Goal: Transaction & Acquisition: Purchase product/service

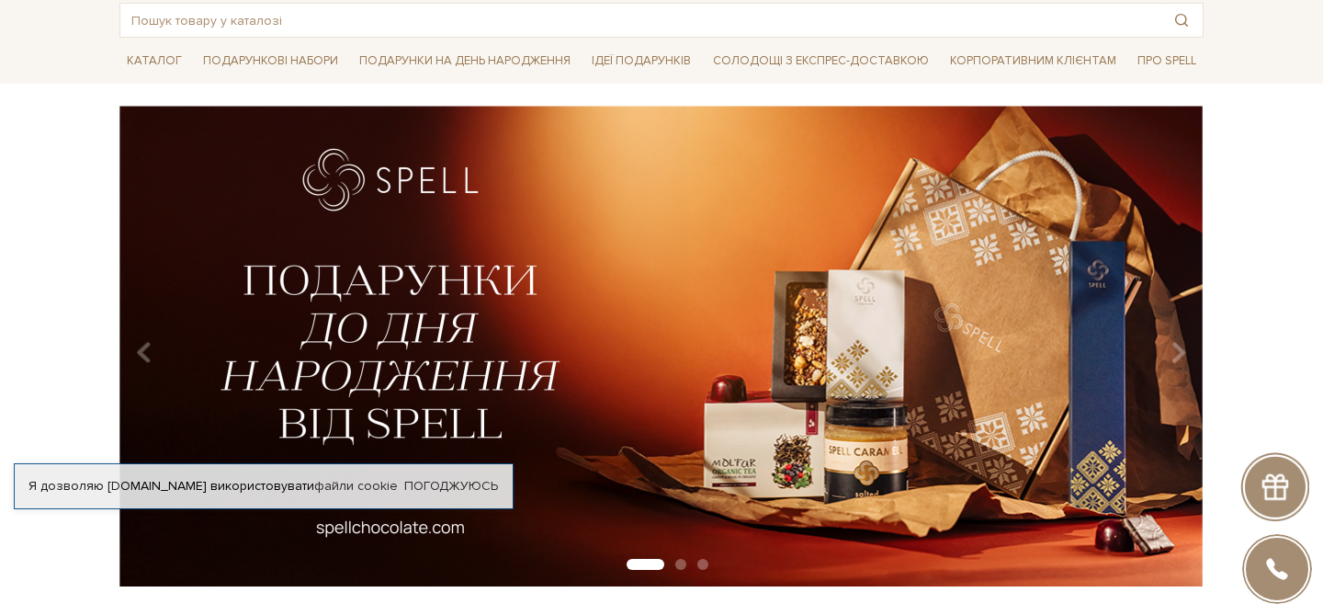
scroll to position [100, 0]
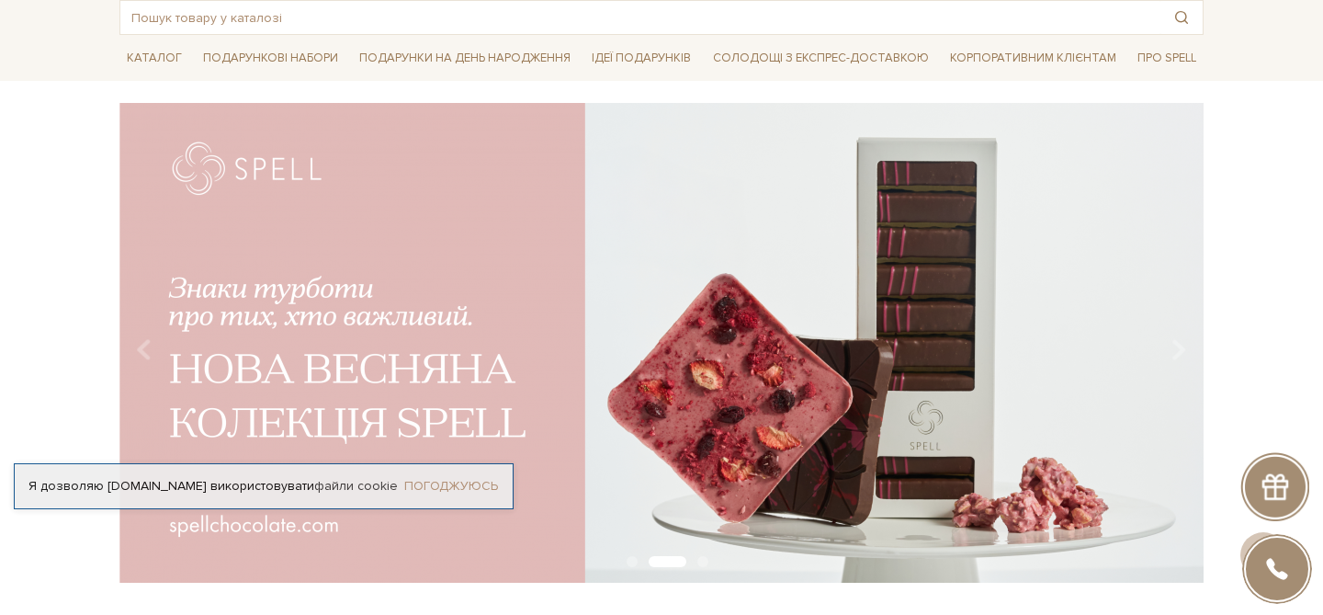
click at [433, 478] on link "Погоджуюсь" at bounding box center [451, 486] width 94 height 17
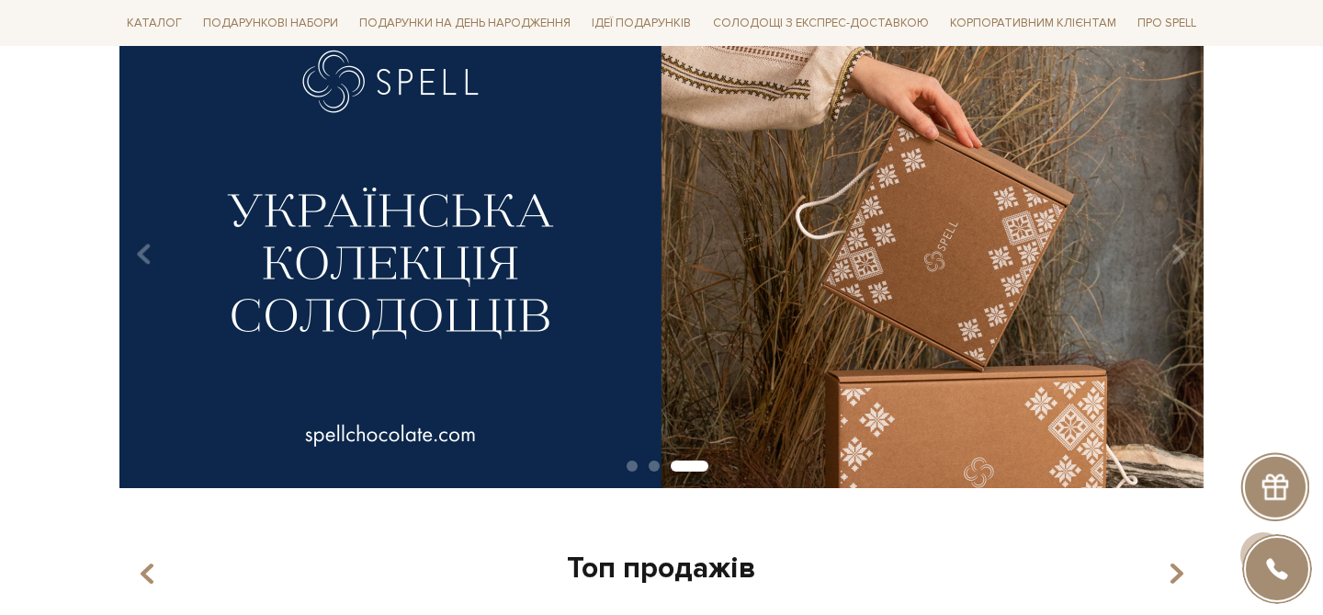
scroll to position [197, 0]
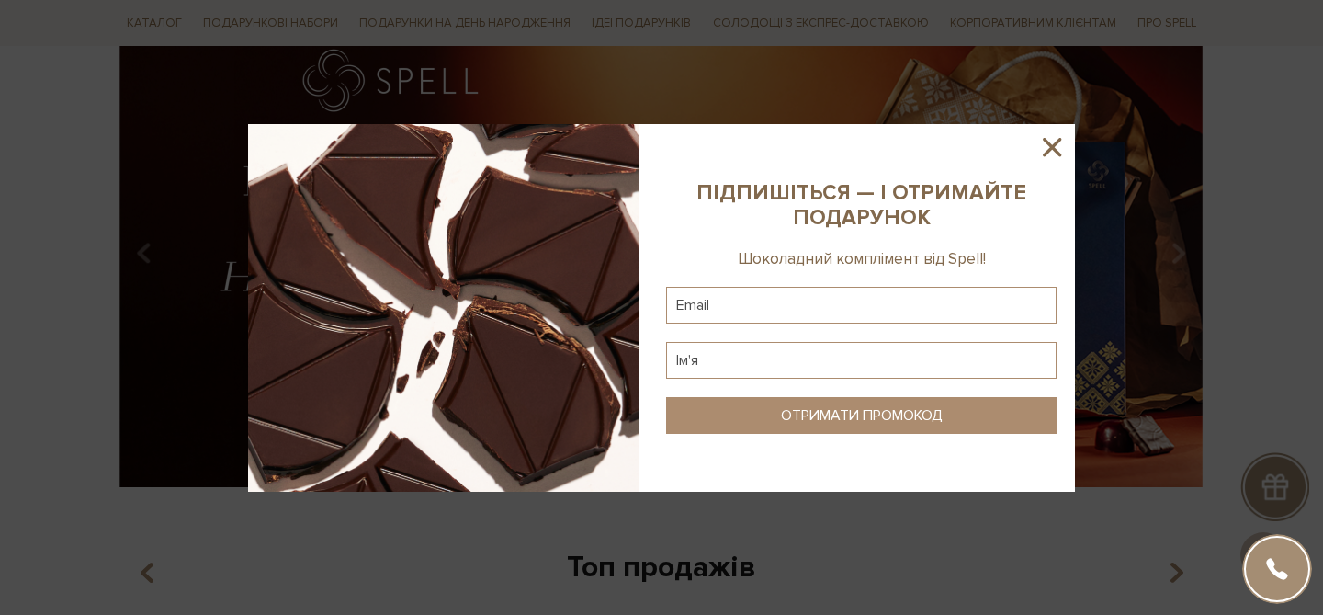
click at [1056, 156] on icon at bounding box center [1051, 146] width 31 height 31
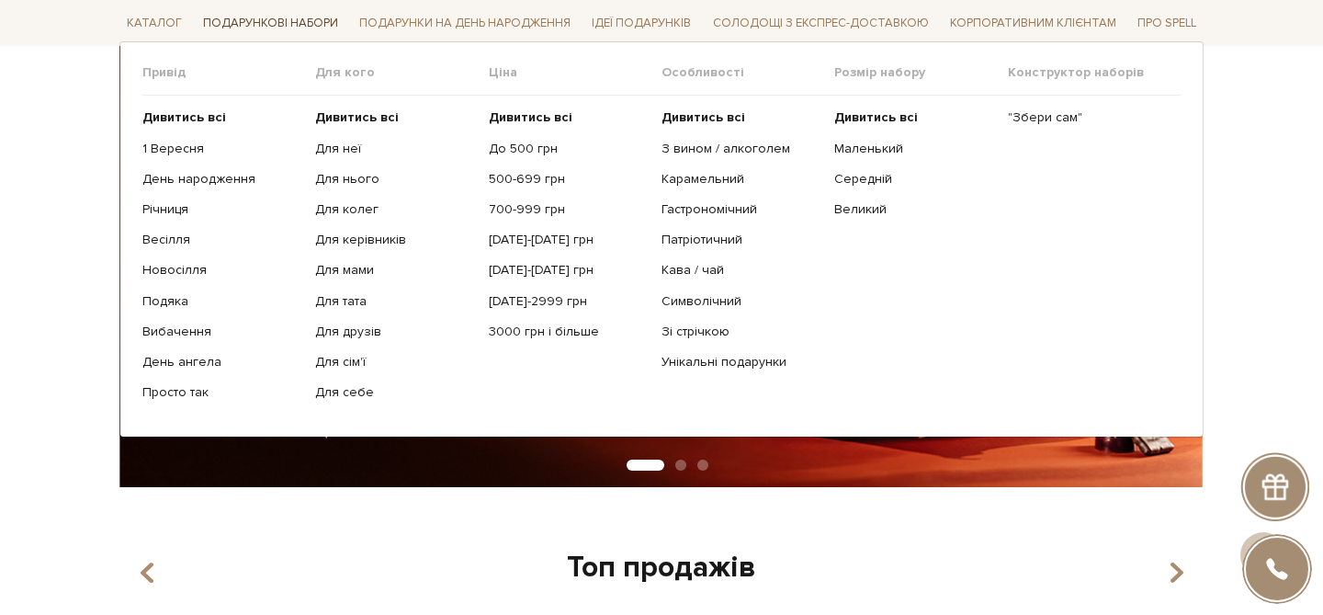
click at [258, 26] on span "Подарункові набори" at bounding box center [271, 23] width 150 height 28
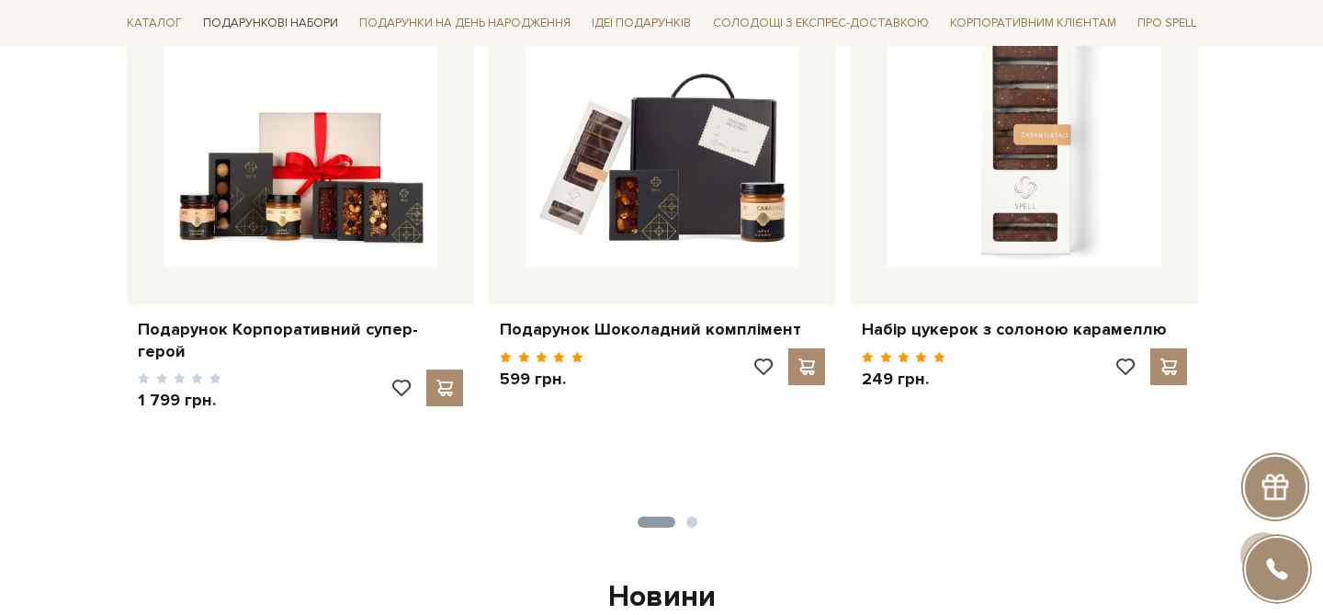
scroll to position [858, 0]
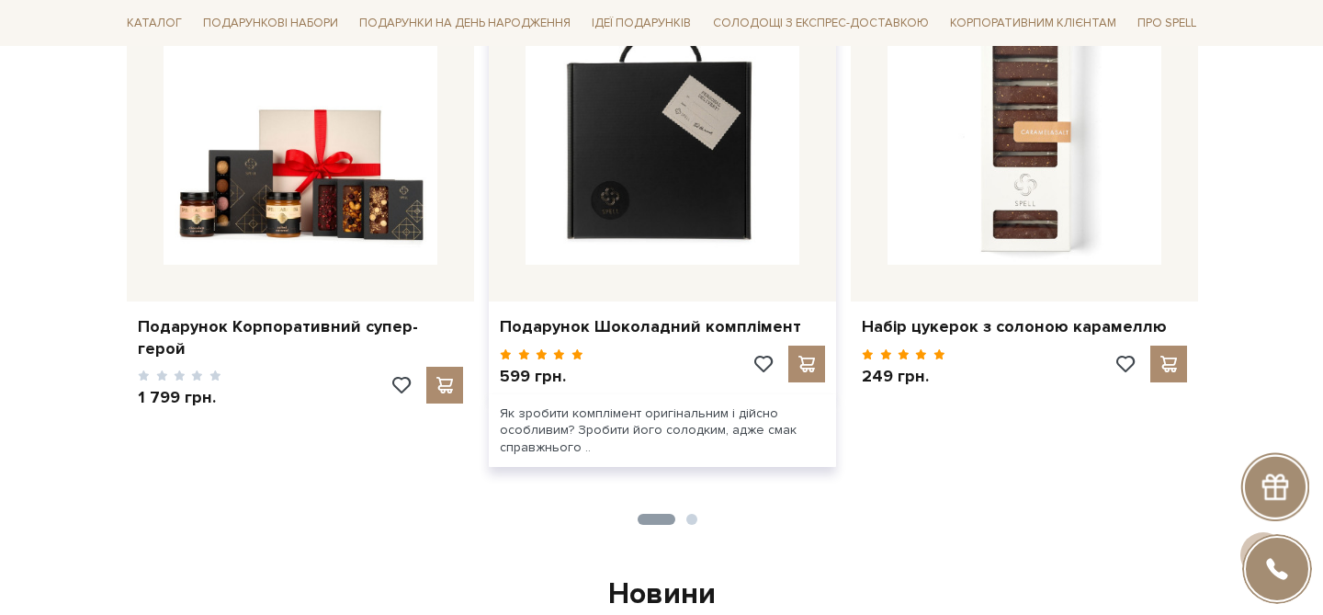
click at [701, 182] on img at bounding box center [663, 128] width 274 height 274
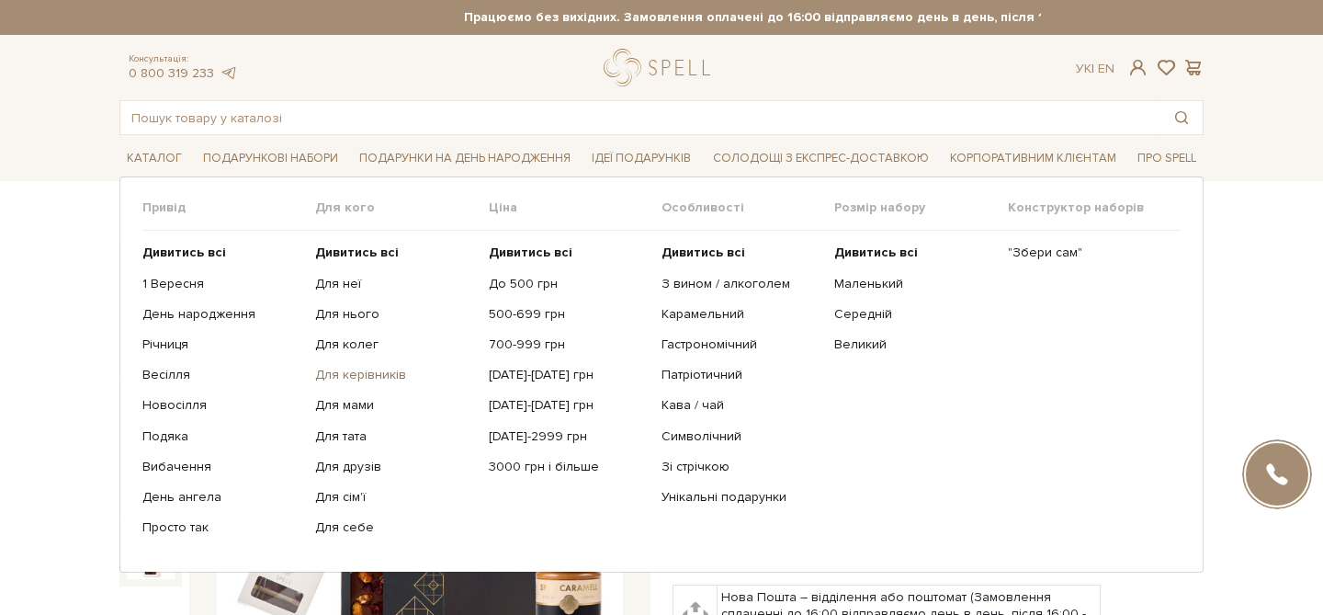
click at [389, 379] on link "Для керівників" at bounding box center [394, 375] width 159 height 17
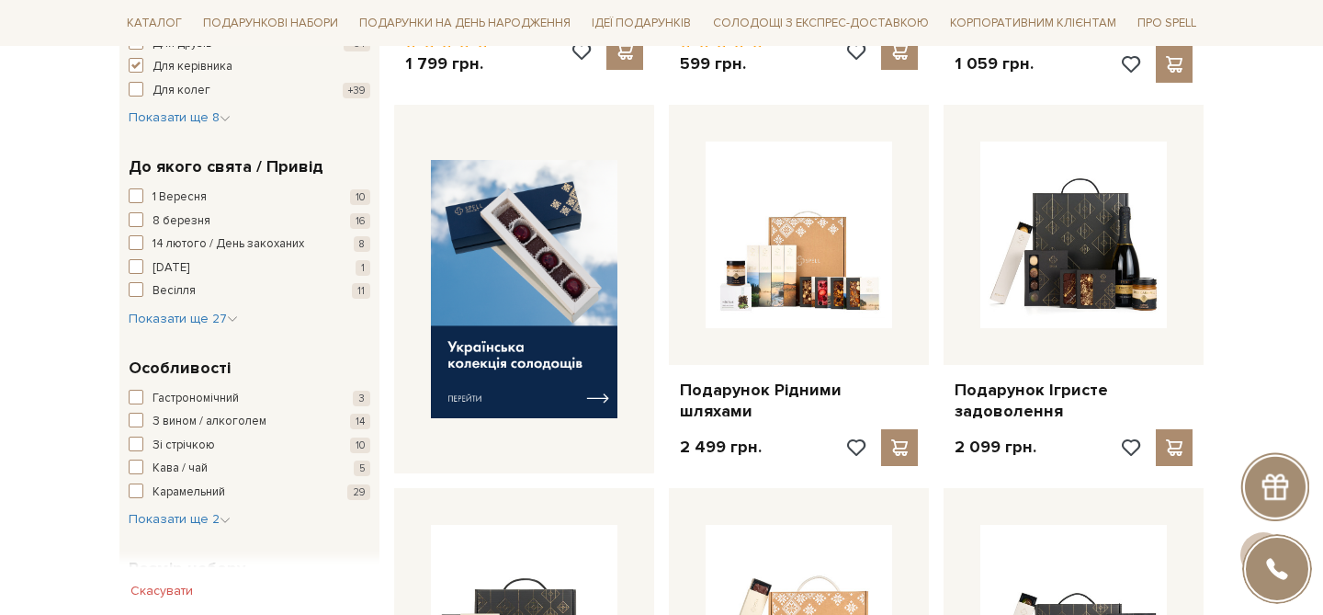
scroll to position [650, 0]
